Goal: Information Seeking & Learning: Learn about a topic

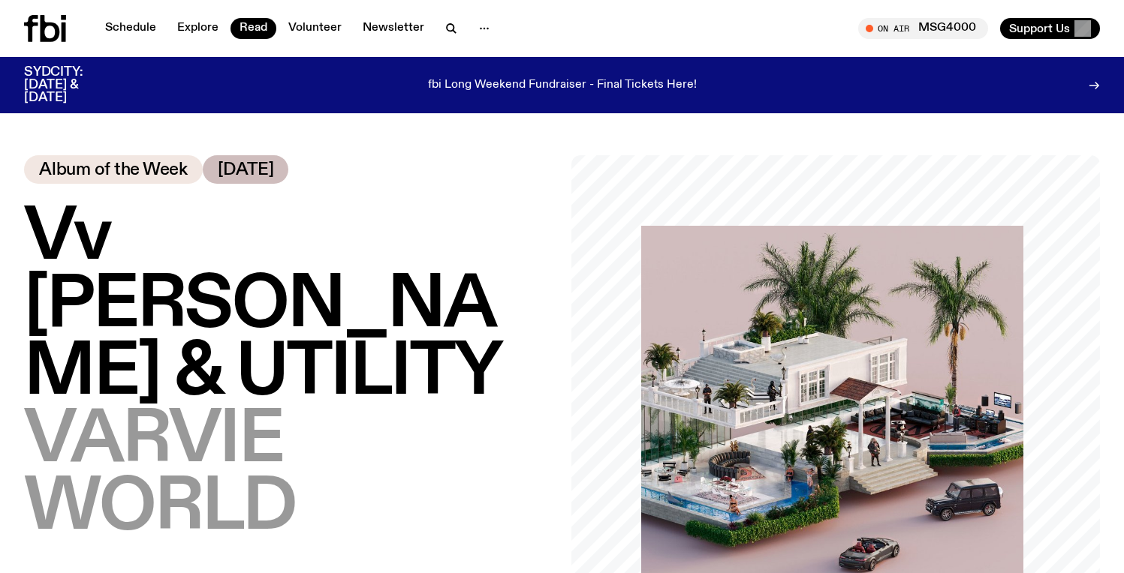
click at [235, 231] on span "Vv [PERSON_NAME] & UTILITY" at bounding box center [262, 306] width 477 height 210
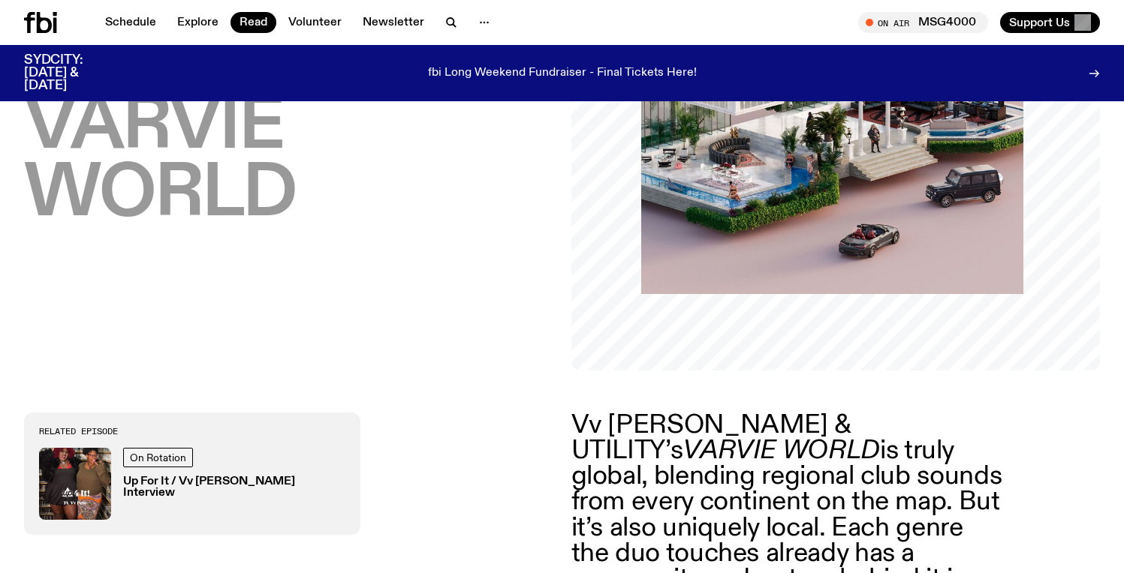
scroll to position [311, 0]
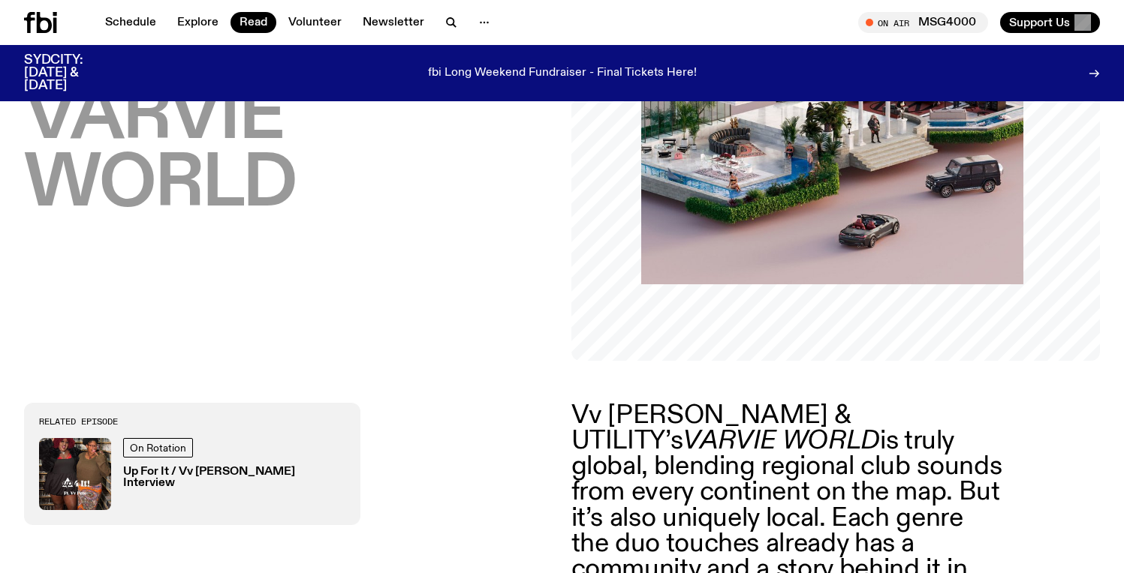
click at [479, 230] on div "Vv [PERSON_NAME] & UTILITY – VARVIE WORLD Album of the Week [DATE]" at bounding box center [288, 96] width 529 height 529
click at [991, 173] on img at bounding box center [832, 93] width 382 height 382
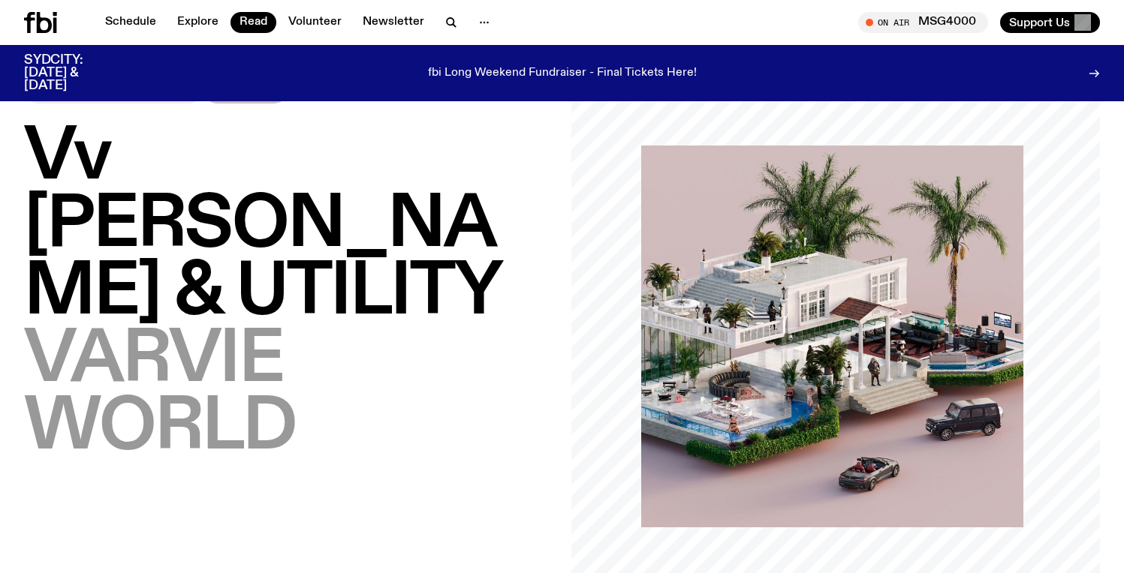
scroll to position [0, 0]
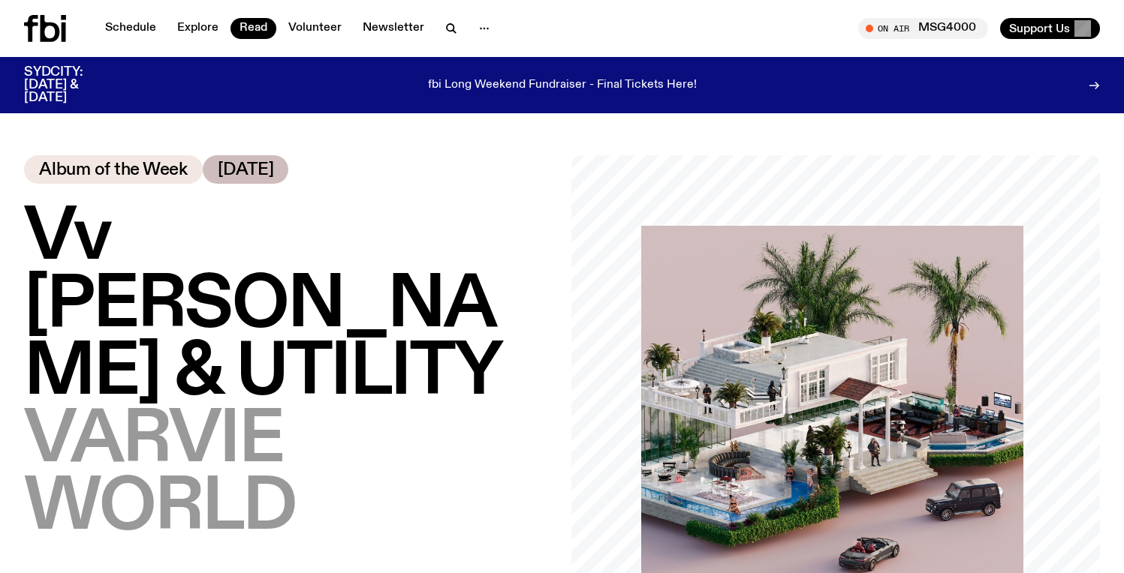
click at [35, 404] on span "VARVIE WORLD" at bounding box center [159, 475] width 271 height 143
click at [671, 347] on img at bounding box center [832, 417] width 382 height 382
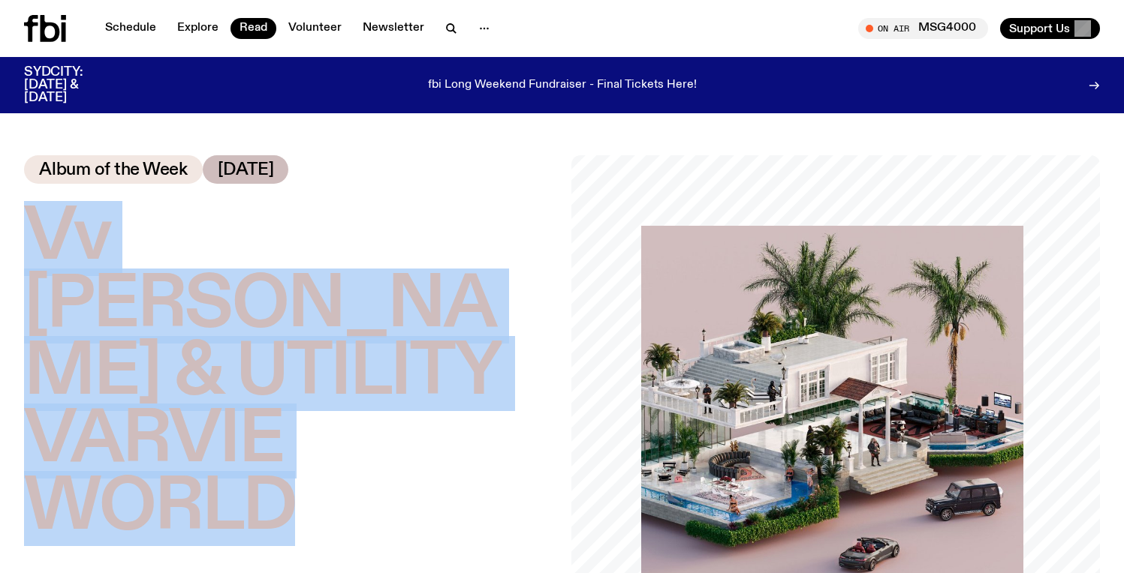
drag, startPoint x: 29, startPoint y: 228, endPoint x: 366, endPoint y: 462, distance: 409.8
click at [366, 463] on h1 "Vv [PERSON_NAME] & UTILITY – VARVIE WORLD" at bounding box center [288, 374] width 529 height 338
copy h1 "Vv [PERSON_NAME] & UTILITY – VARVIE WORLD"
